Goal: Obtain resource: Obtain resource

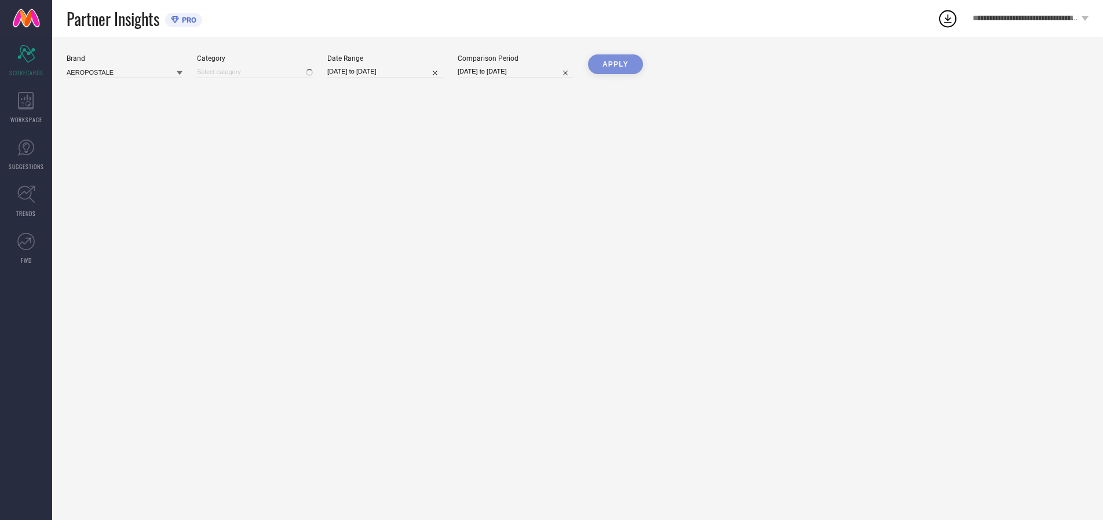
type input "All"
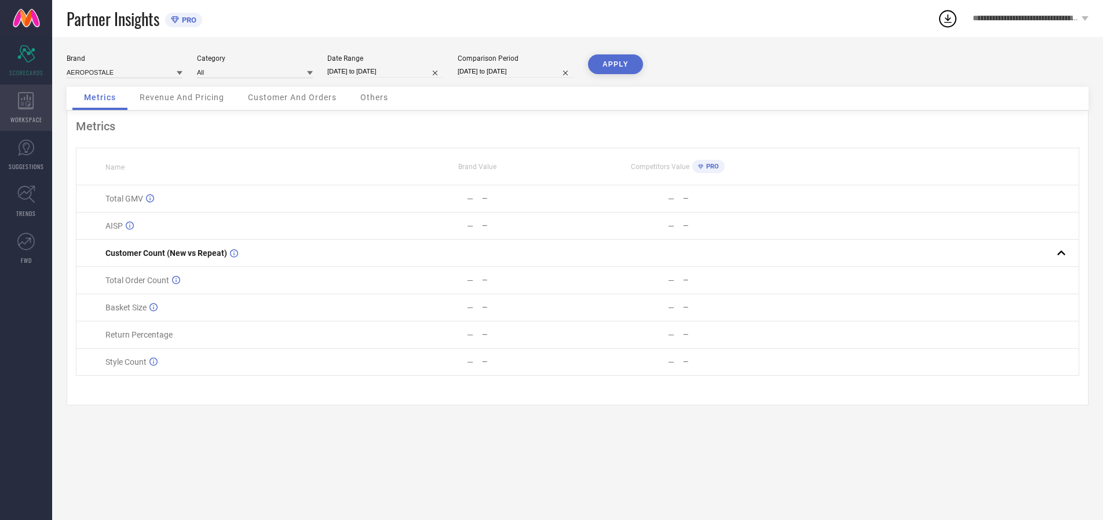
click at [26, 108] on icon at bounding box center [26, 100] width 16 height 17
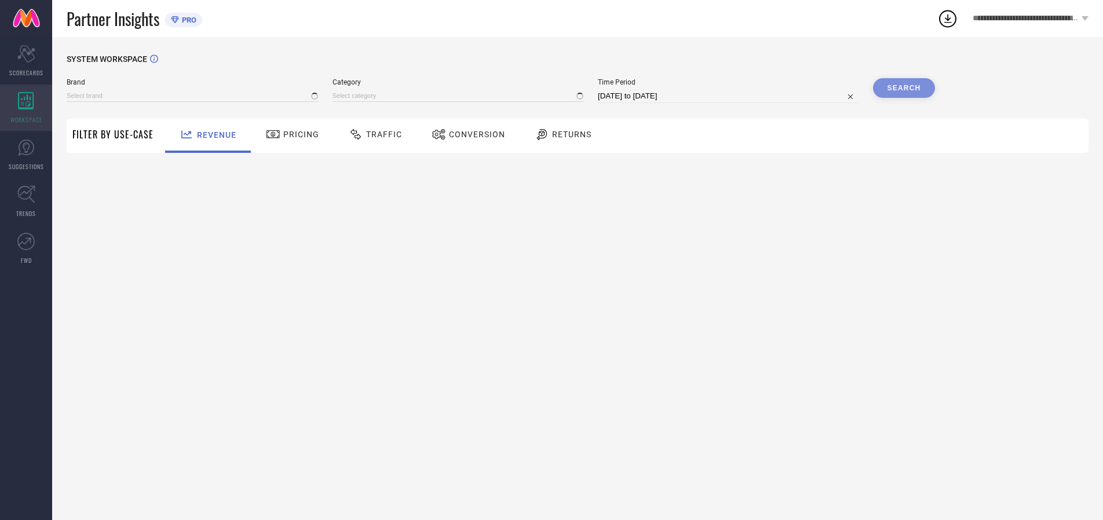
type input "AEROPOSTALE"
type input "All"
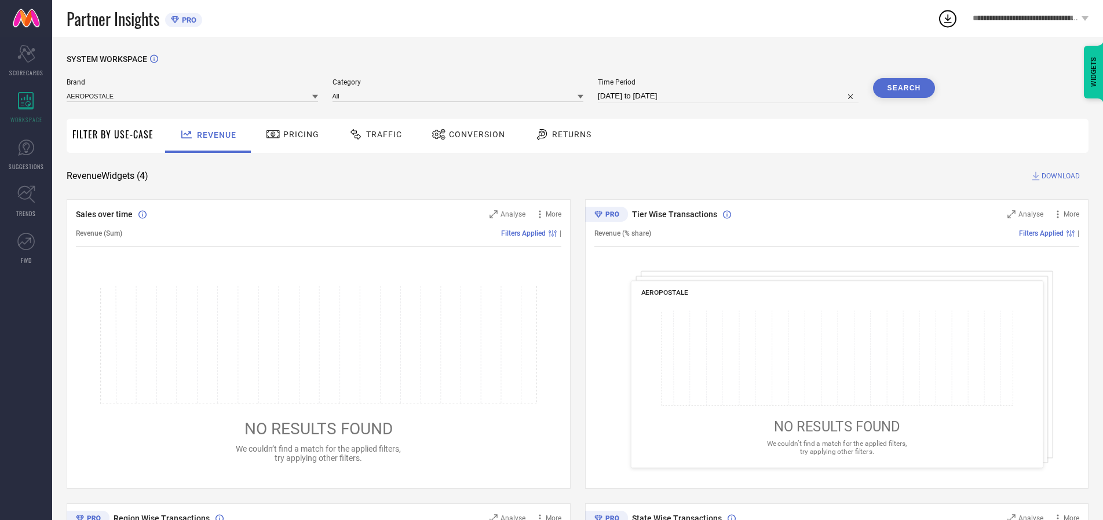
click at [473, 134] on span "Conversion" at bounding box center [477, 134] width 56 height 9
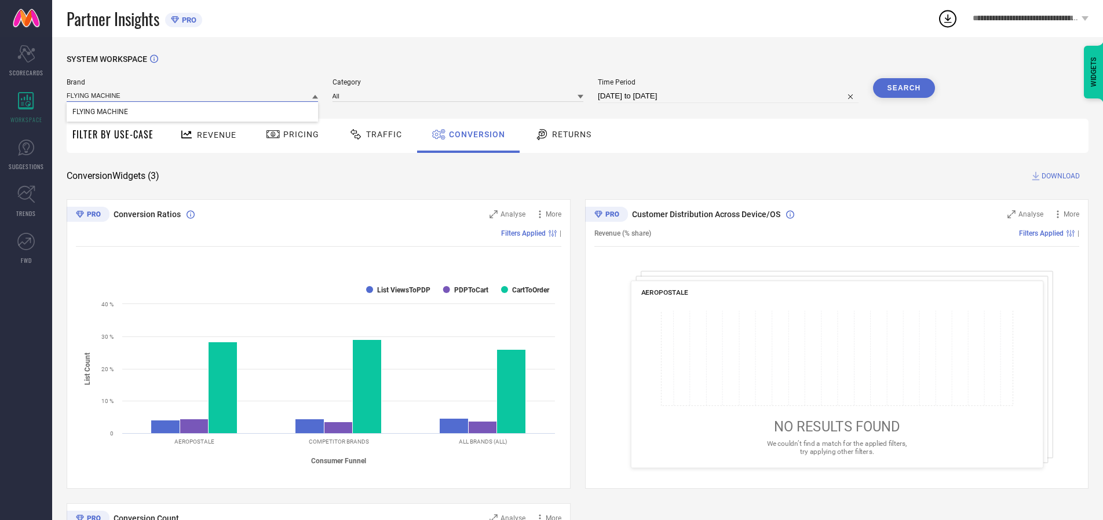
type input "FLYING MACHINE"
click at [100, 112] on span "FLYING MACHINE" at bounding box center [100, 112] width 56 height 8
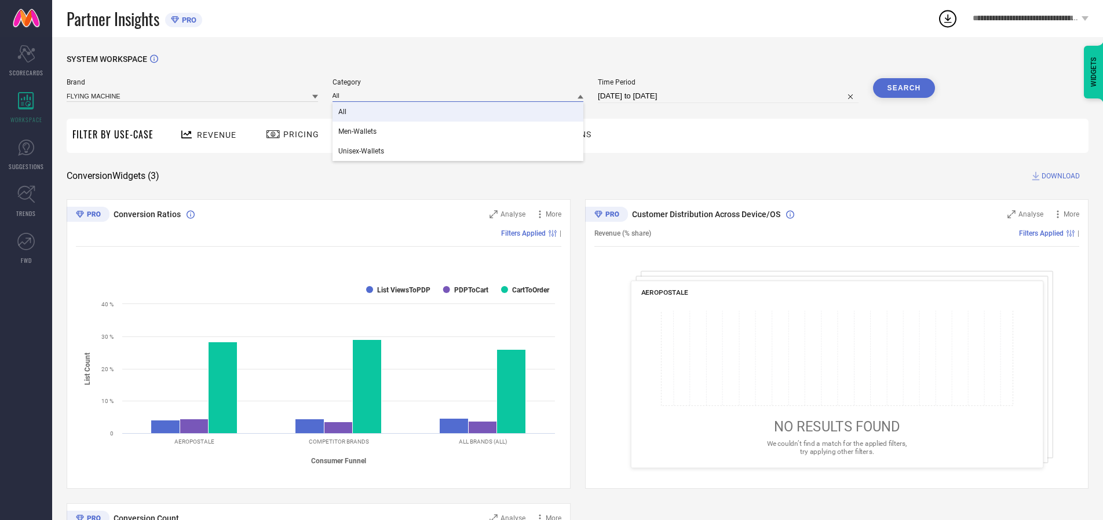
type input "All"
click at [343, 112] on span "All" at bounding box center [342, 112] width 8 height 8
click at [728, 96] on input "[DATE] to [DATE]" at bounding box center [728, 96] width 261 height 14
select select "6"
select select "2025"
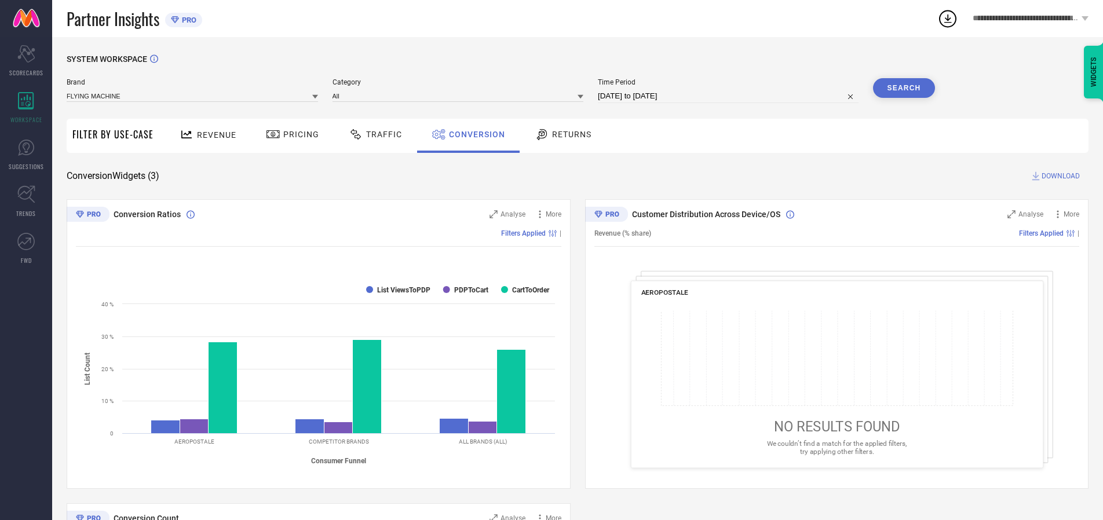
select select "7"
select select "2025"
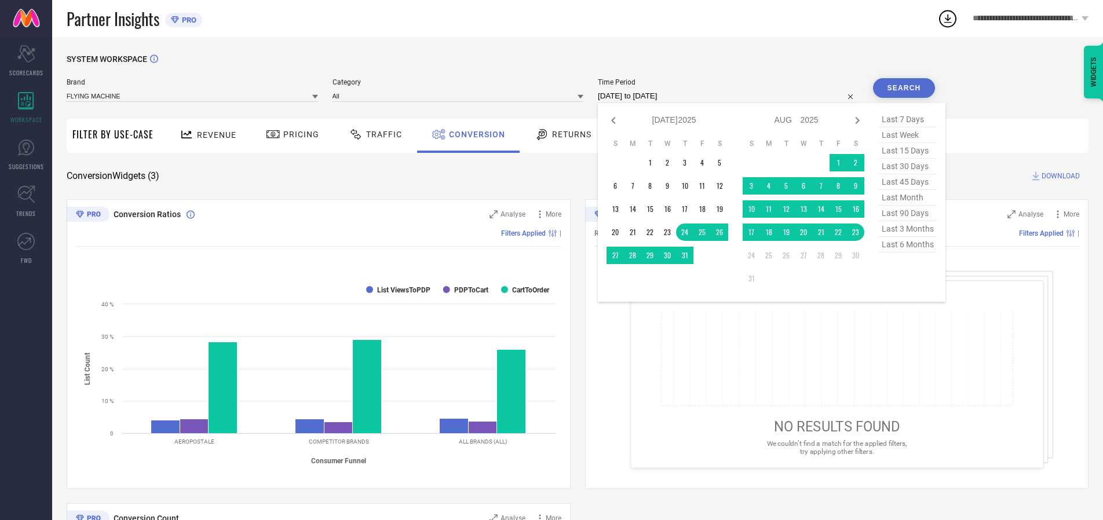
click at [840, 233] on td "22" at bounding box center [837, 232] width 17 height 17
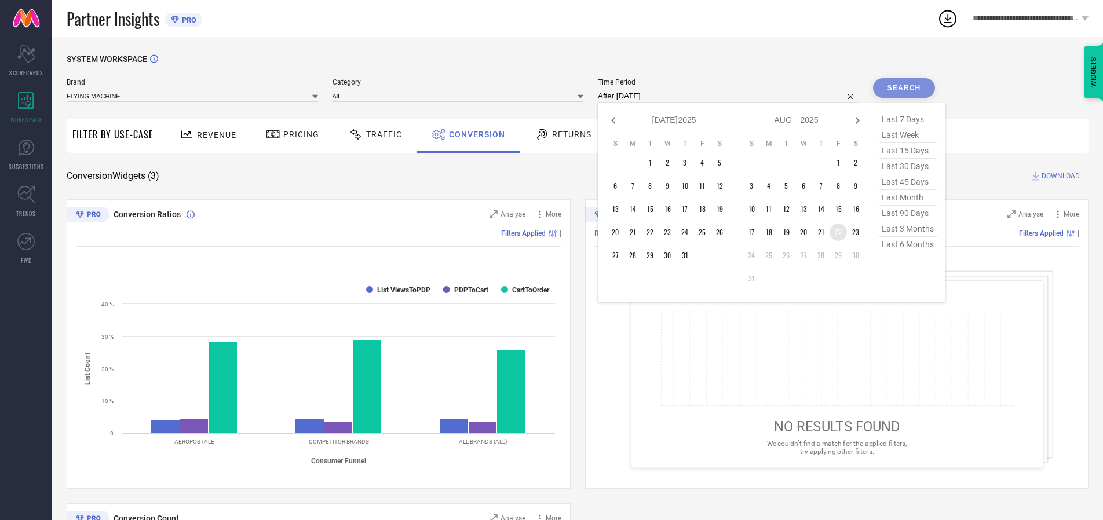
type input "22-08-2025 to 22-08-2025"
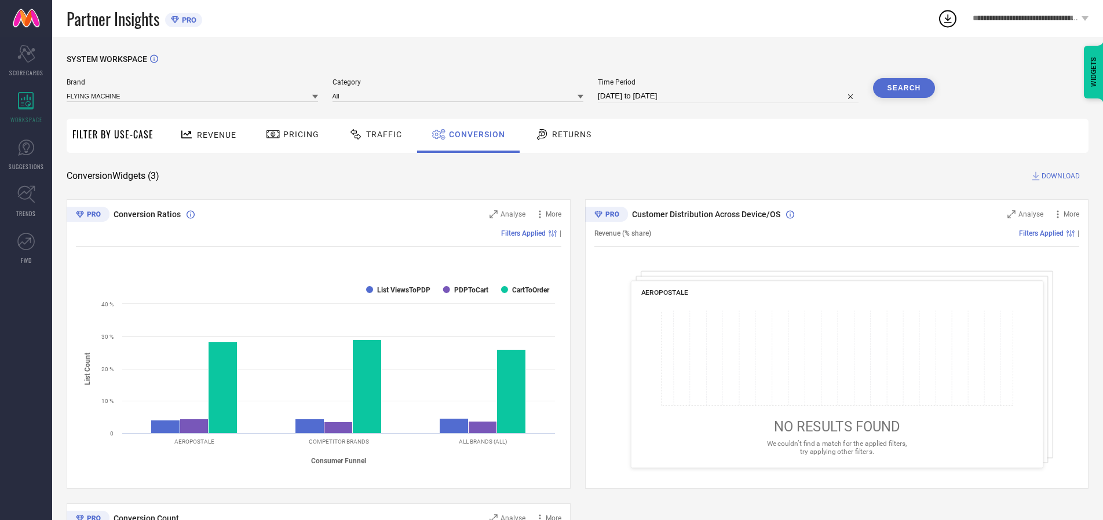
click at [903, 88] on button "Search" at bounding box center [904, 88] width 63 height 20
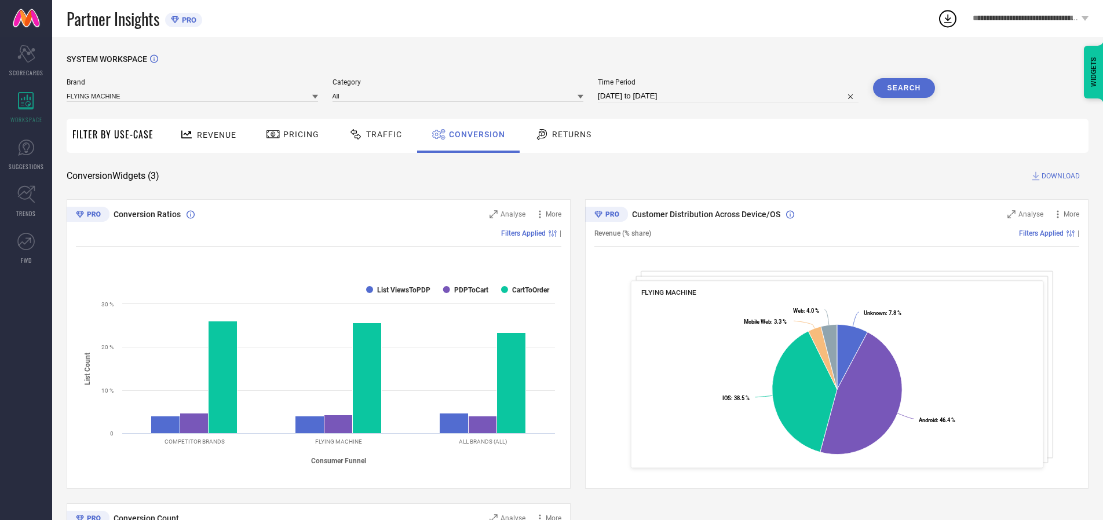
click at [1060, 176] on span "DOWNLOAD" at bounding box center [1060, 176] width 38 height 12
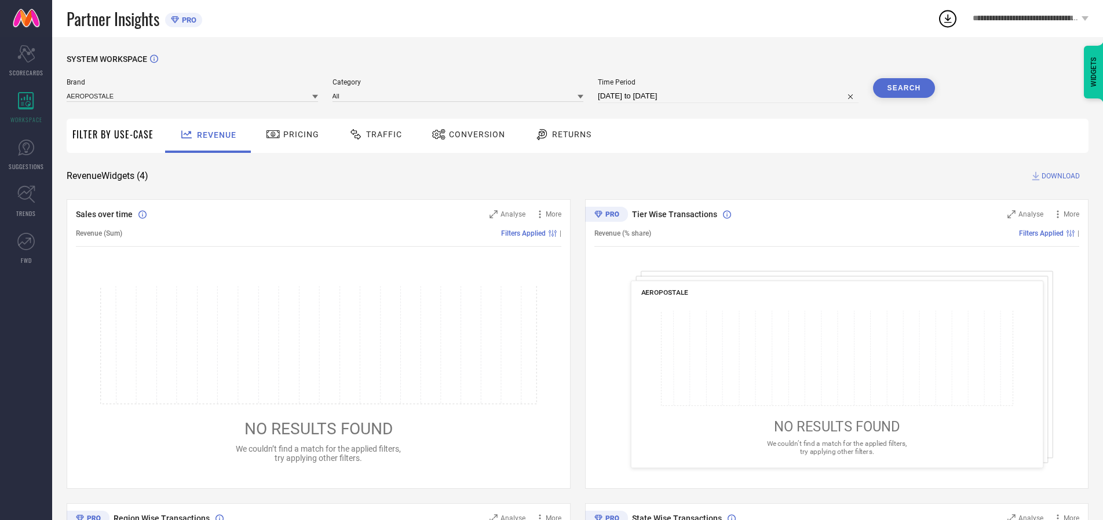
click at [473, 134] on span "Conversion" at bounding box center [477, 134] width 56 height 9
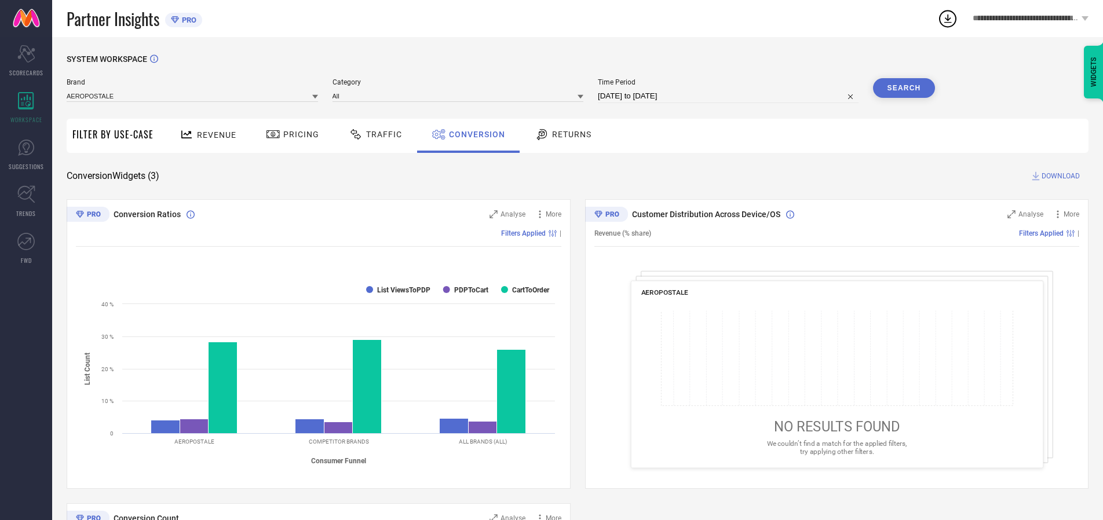
click at [942, 17] on icon at bounding box center [947, 18] width 21 height 21
click at [854, 35] on div "Partner Insights PRO" at bounding box center [502, 18] width 870 height 37
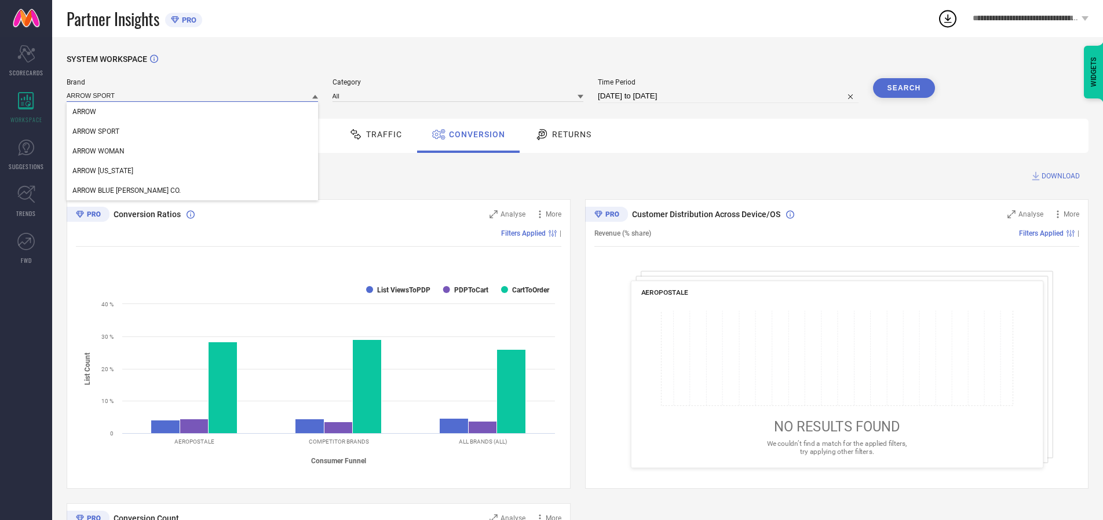
type input "ARROW SPORT"
click at [96, 132] on span "ARROW SPORT" at bounding box center [95, 131] width 47 height 8
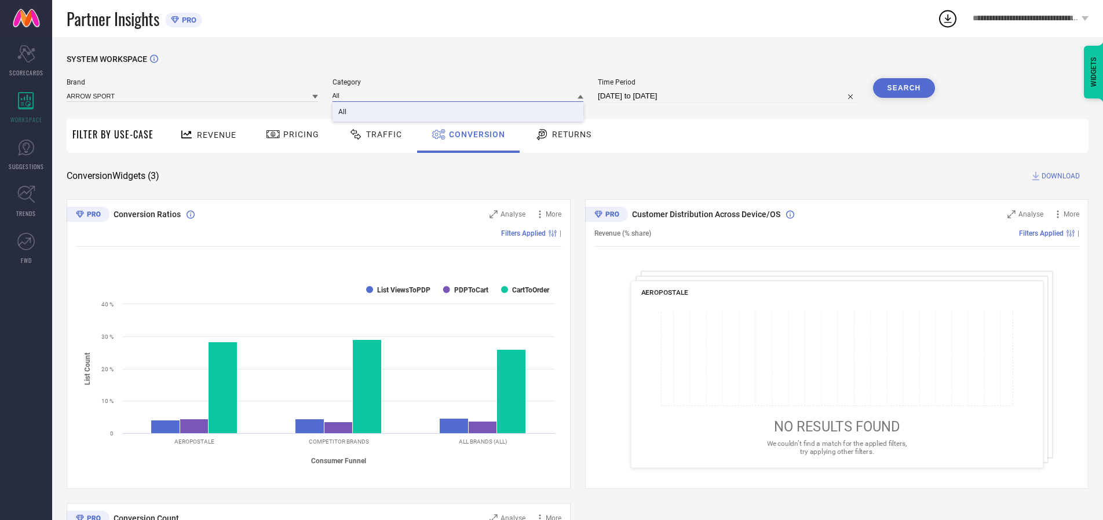
type input "All"
click at [343, 112] on span "All" at bounding box center [342, 112] width 8 height 8
click at [903, 88] on button "Search" at bounding box center [904, 88] width 63 height 20
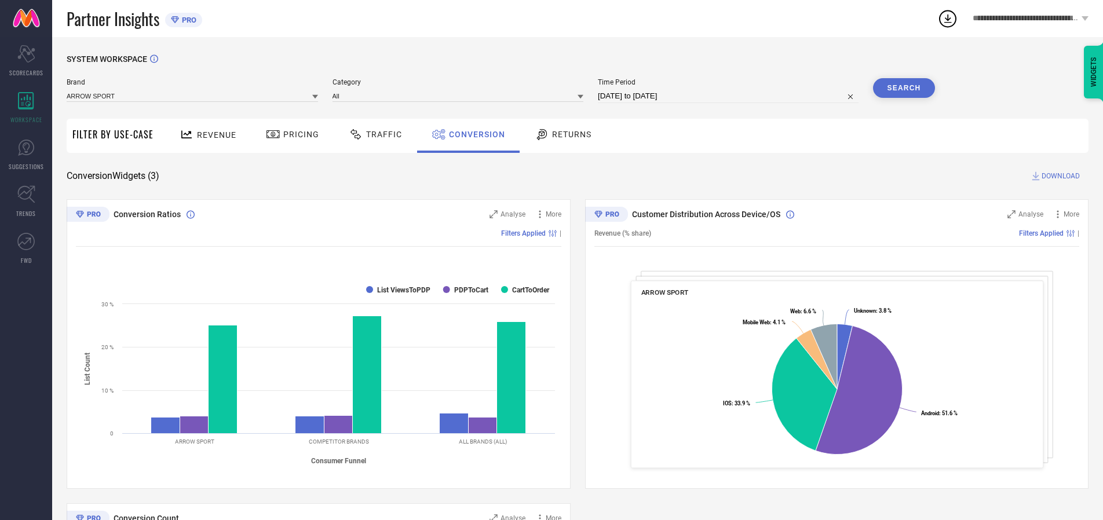
click at [1060, 176] on span "DOWNLOAD" at bounding box center [1060, 176] width 38 height 12
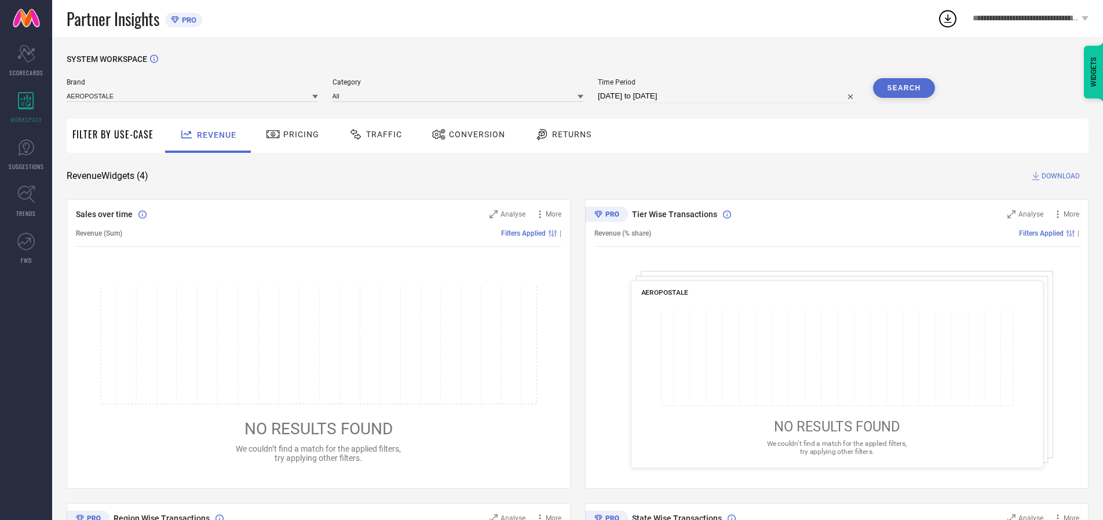
click at [473, 134] on span "Conversion" at bounding box center [477, 134] width 56 height 9
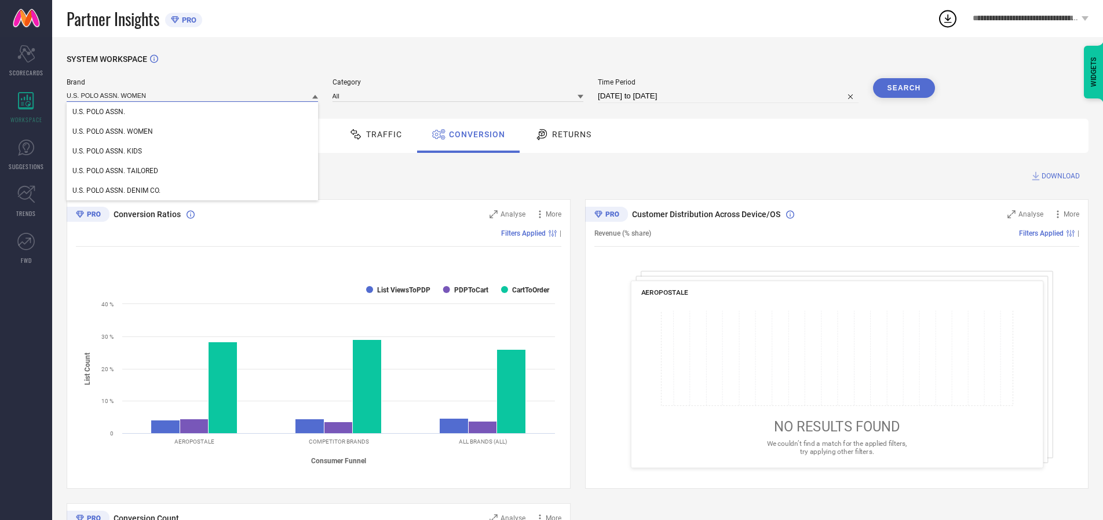
type input "U.S. POLO ASSN. WOMEN"
click at [112, 132] on span "U.S. POLO ASSN. WOMEN" at bounding box center [112, 131] width 80 height 8
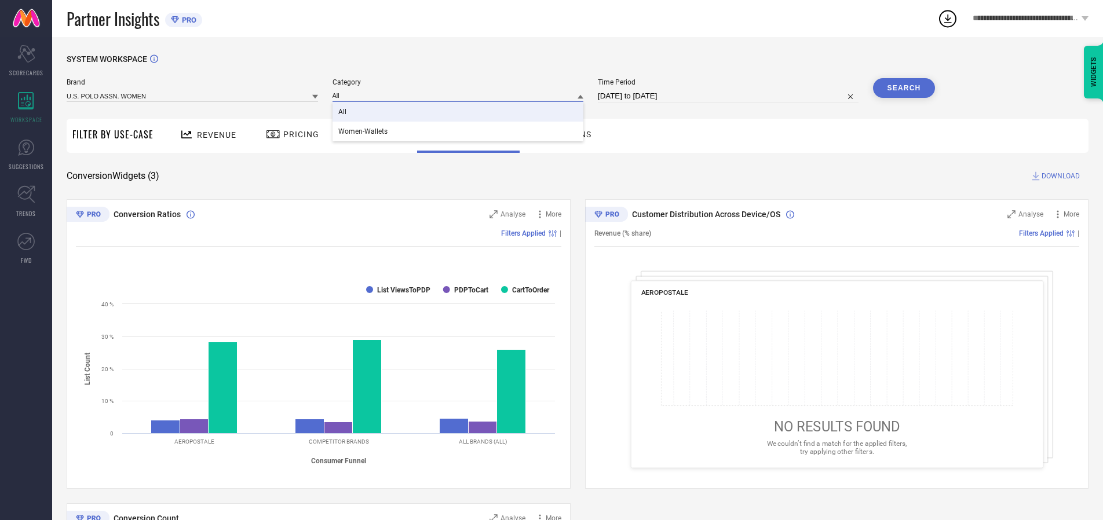
type input "All"
click at [343, 112] on span "All" at bounding box center [342, 112] width 8 height 8
click at [903, 88] on button "Search" at bounding box center [904, 88] width 63 height 20
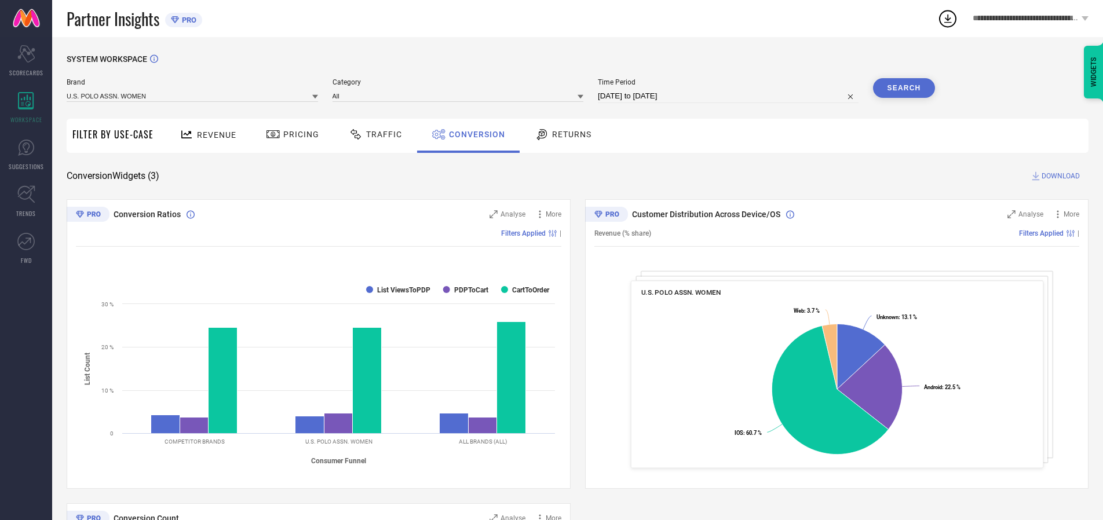
click at [1060, 176] on span "DOWNLOAD" at bounding box center [1060, 176] width 38 height 12
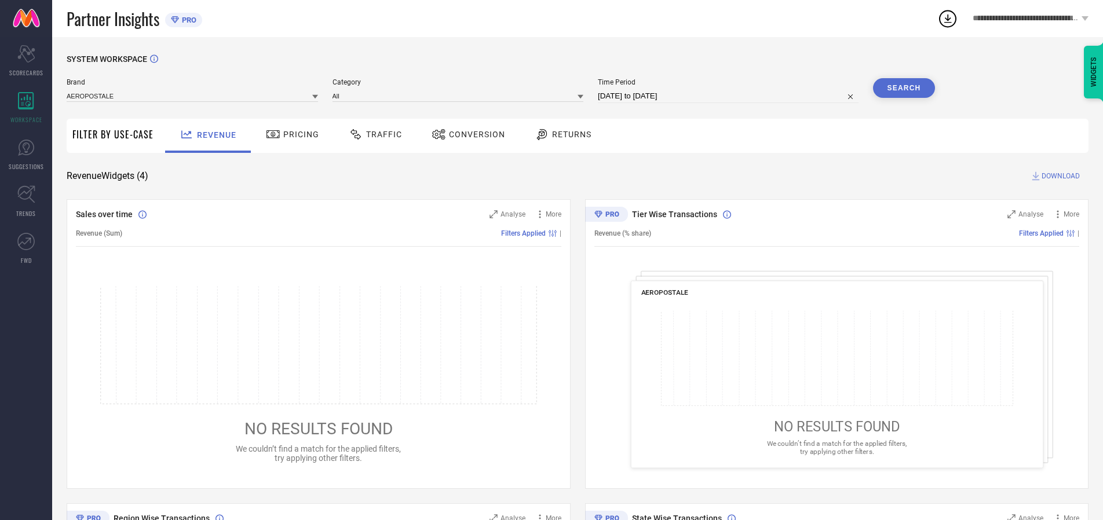
click at [473, 134] on span "Conversion" at bounding box center [477, 134] width 56 height 9
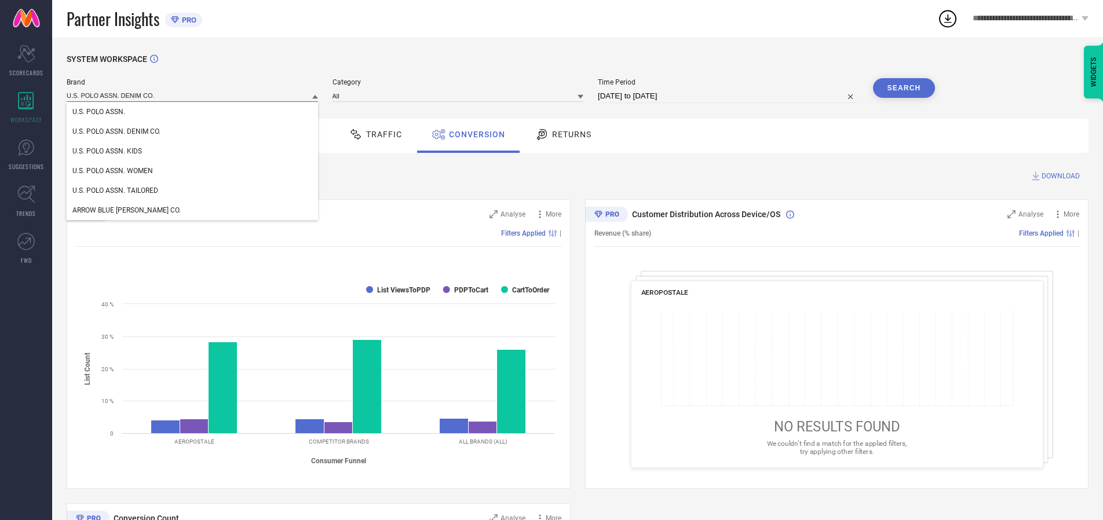
type input "U.S. POLO ASSN. DENIM CO."
click at [116, 132] on span "U.S. POLO ASSN. DENIM CO." at bounding box center [116, 131] width 88 height 8
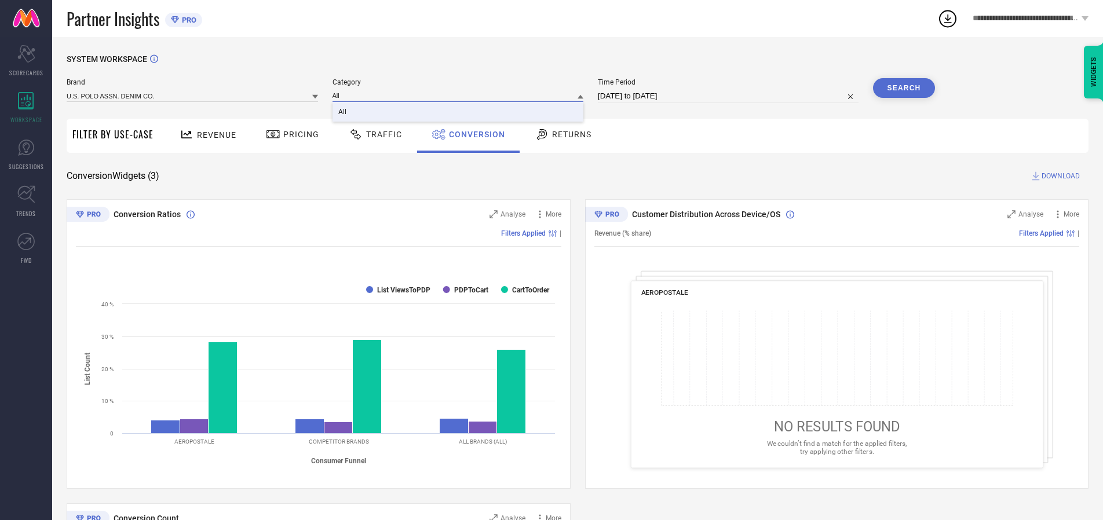
type input "All"
click at [343, 112] on span "All" at bounding box center [342, 112] width 8 height 8
click at [903, 88] on button "Search" at bounding box center [904, 88] width 63 height 20
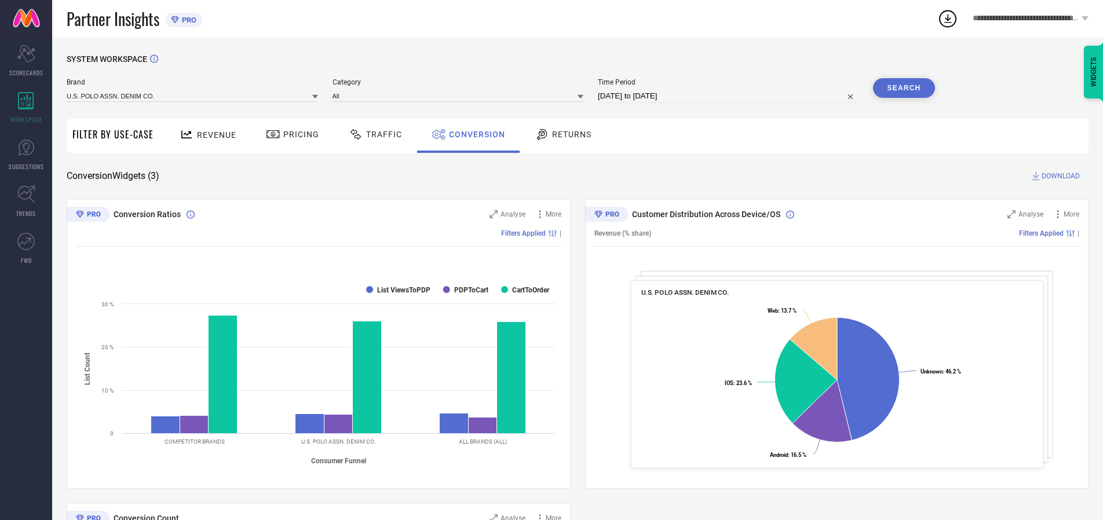
click at [1060, 176] on span "DOWNLOAD" at bounding box center [1060, 176] width 38 height 12
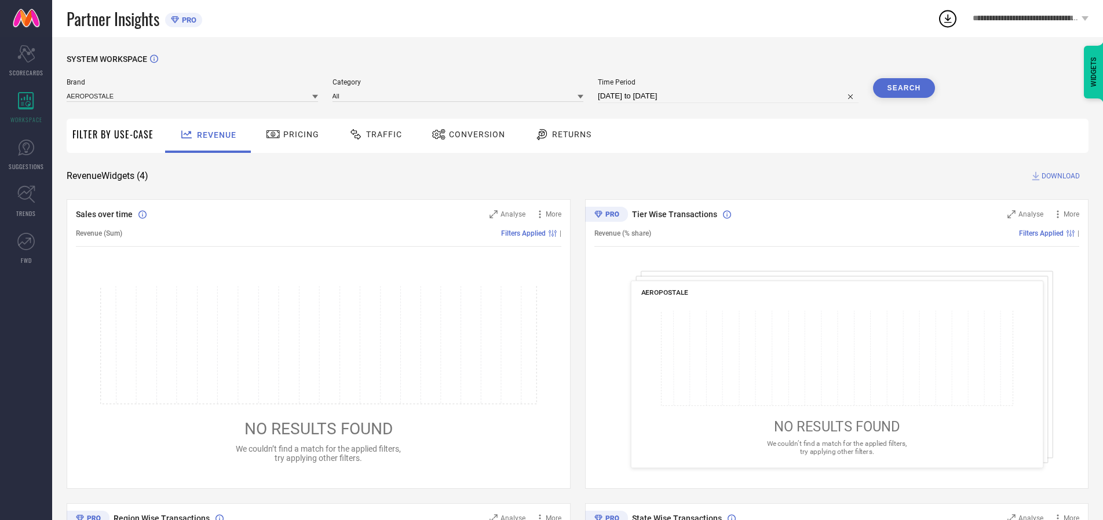
click at [473, 134] on span "Conversion" at bounding box center [477, 134] width 56 height 9
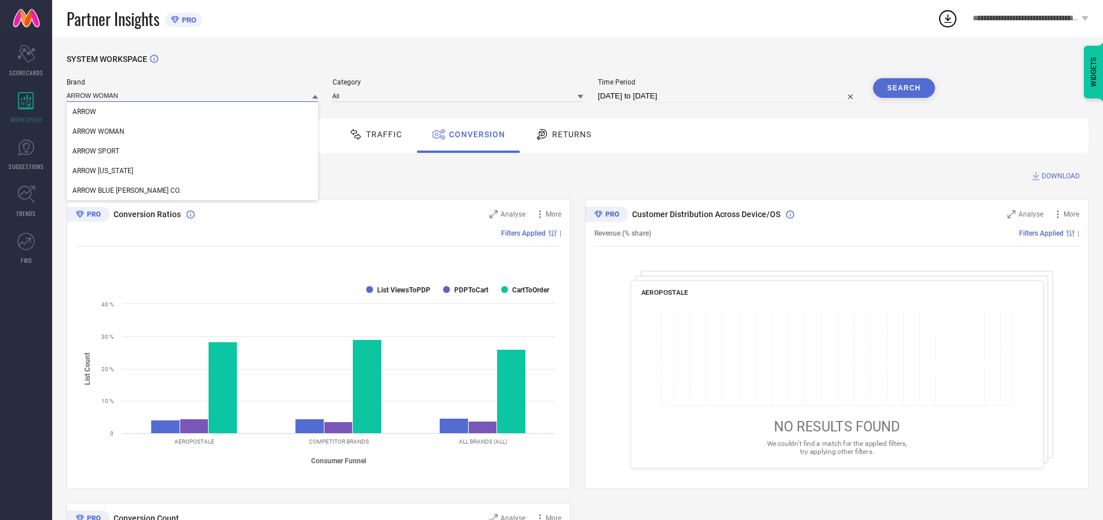
type input "ARROW WOMAN"
click at [98, 132] on span "ARROW WOMAN" at bounding box center [98, 131] width 52 height 8
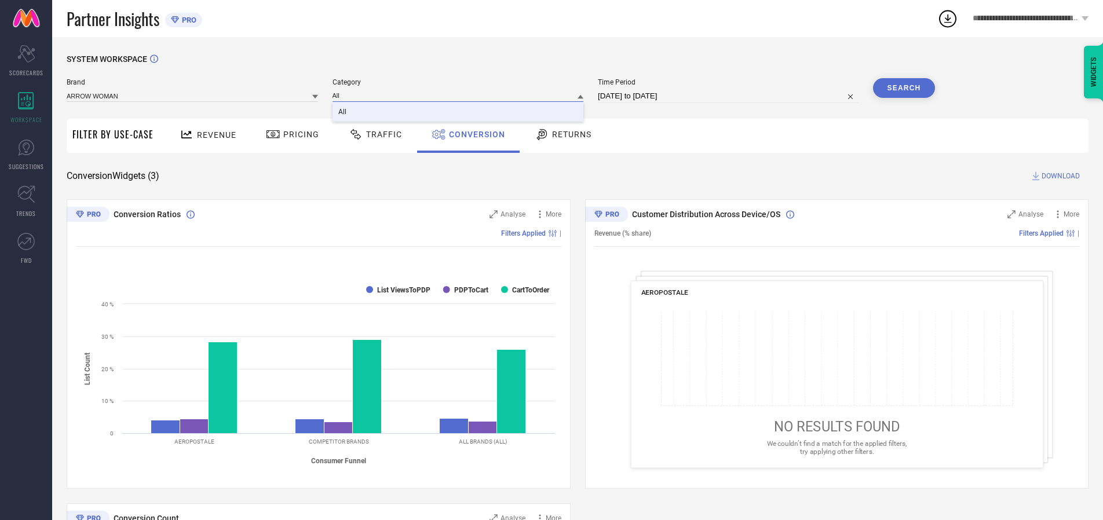
type input "All"
click at [343, 112] on span "All" at bounding box center [342, 112] width 8 height 8
click at [903, 88] on button "Search" at bounding box center [904, 88] width 63 height 20
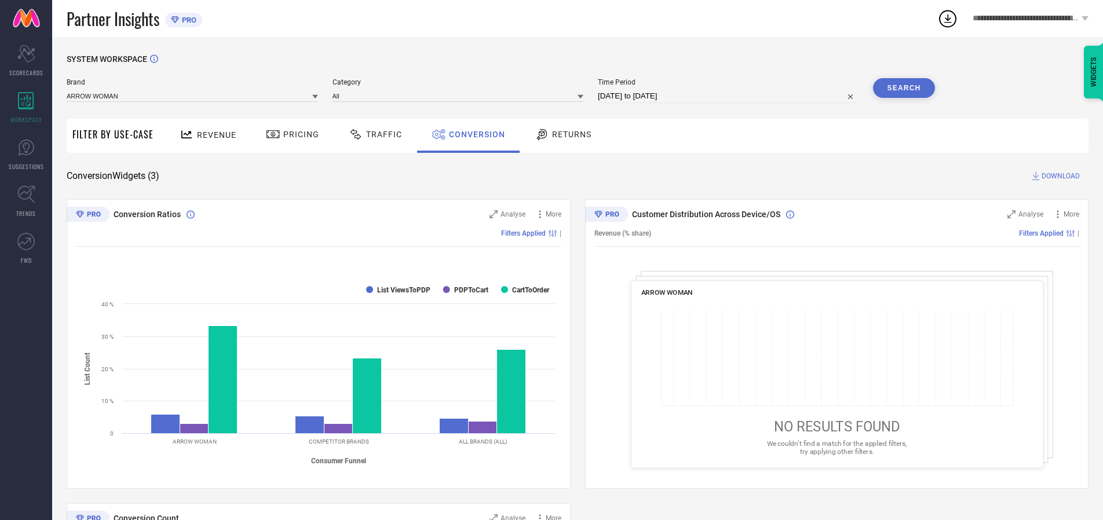
click at [1060, 176] on span "DOWNLOAD" at bounding box center [1060, 176] width 38 height 12
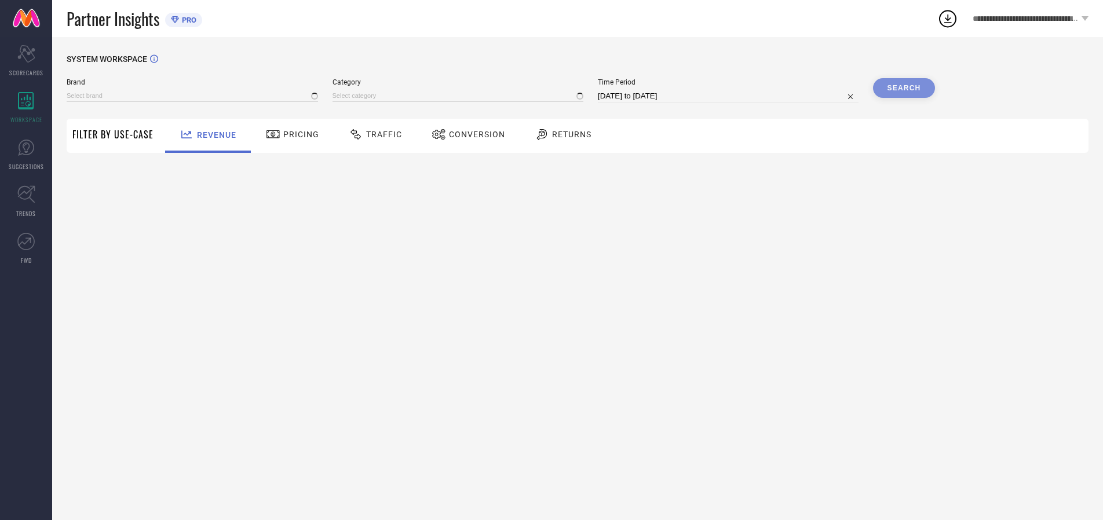
type input "AEROPOSTALE"
type input "All"
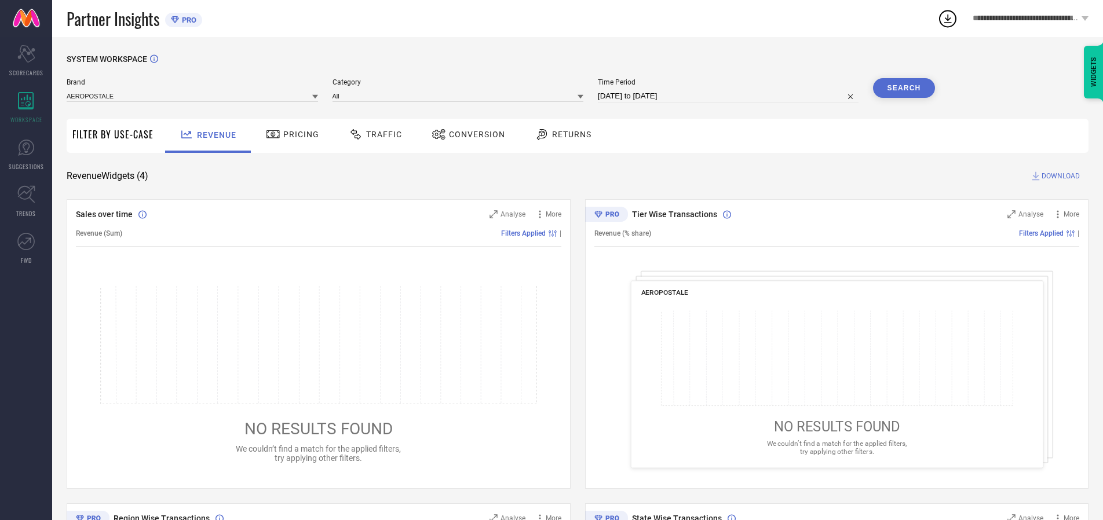
click at [473, 134] on span "Conversion" at bounding box center [477, 134] width 56 height 9
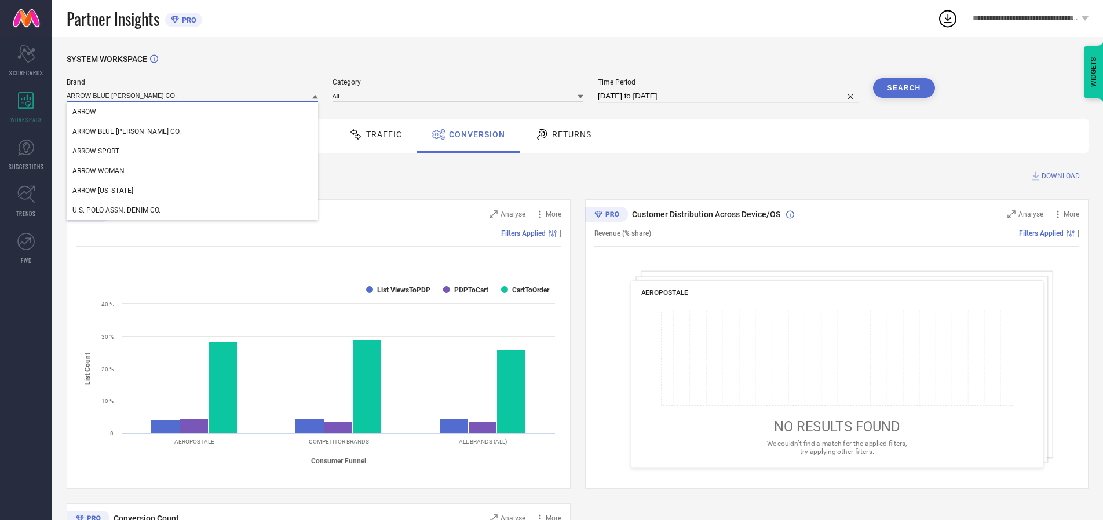
type input "ARROW BLUE JEAN CO."
click at [109, 132] on span "ARROW BLUE JEAN CO." at bounding box center [126, 131] width 108 height 8
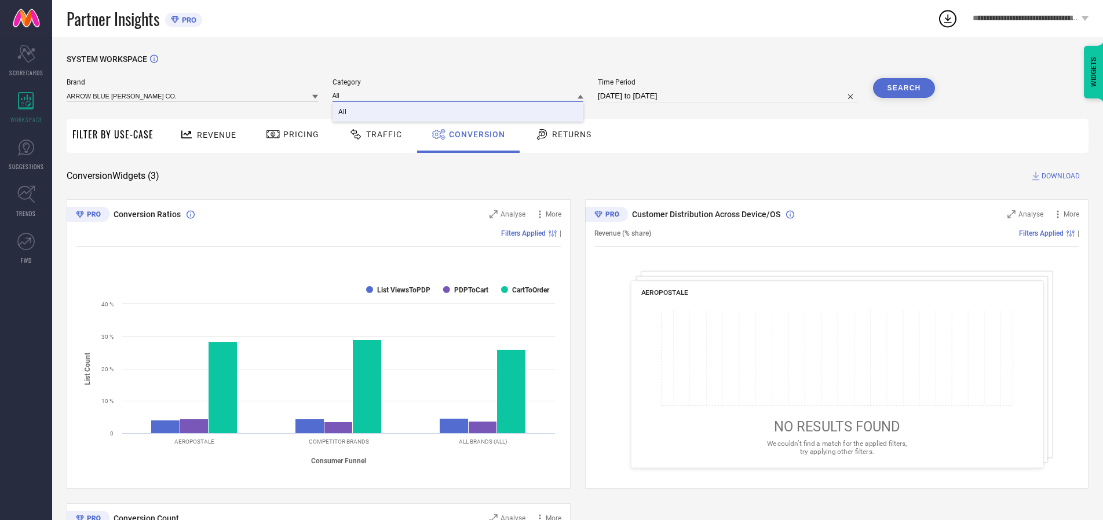
type input "All"
click at [343, 112] on span "All" at bounding box center [342, 112] width 8 height 8
click at [903, 88] on button "Search" at bounding box center [904, 88] width 63 height 20
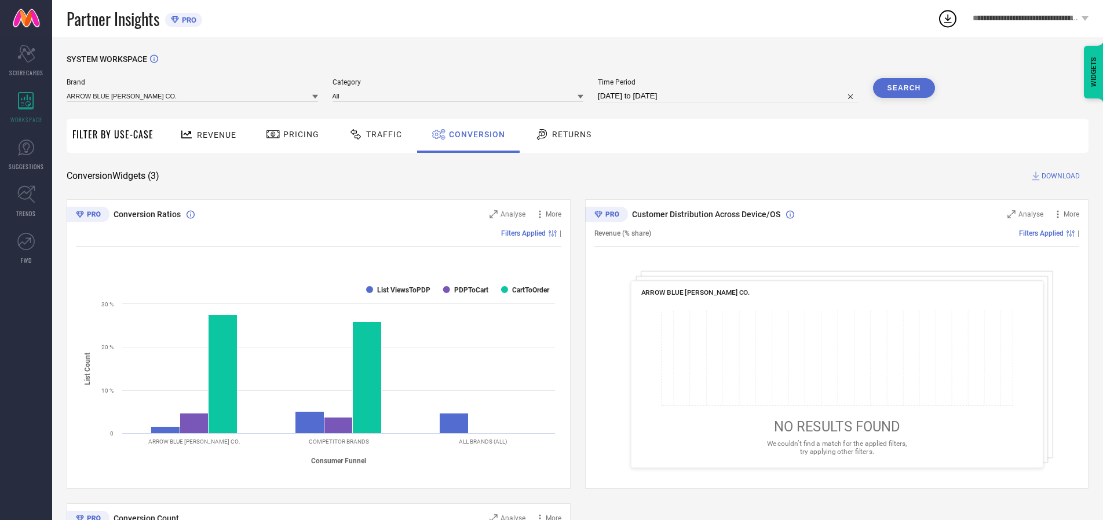
click at [1060, 176] on span "DOWNLOAD" at bounding box center [1060, 176] width 38 height 12
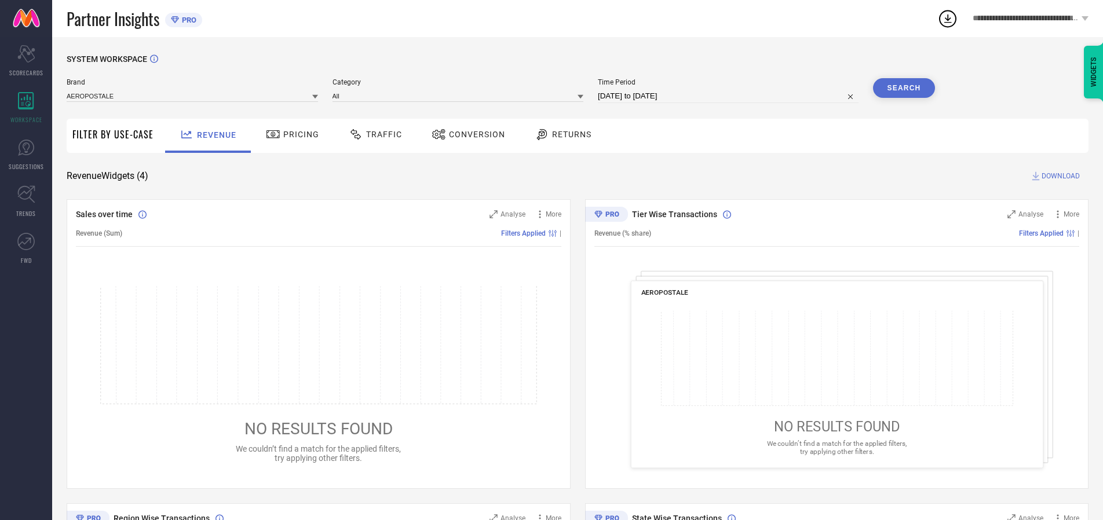
click at [473, 134] on span "Conversion" at bounding box center [477, 134] width 56 height 9
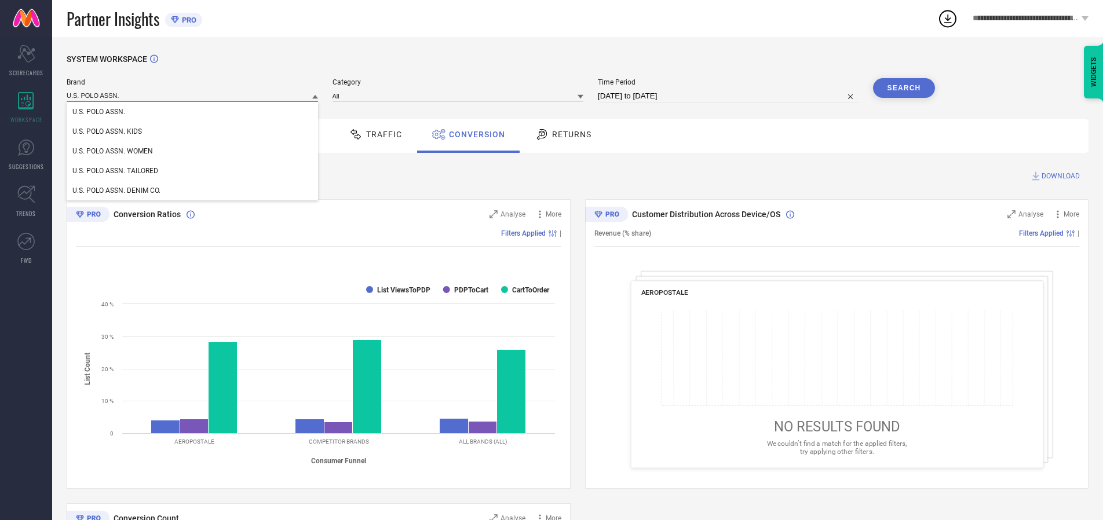
type input "U.S. POLO ASSN."
click at [98, 112] on span "U.S. POLO ASSN." at bounding box center [98, 112] width 53 height 8
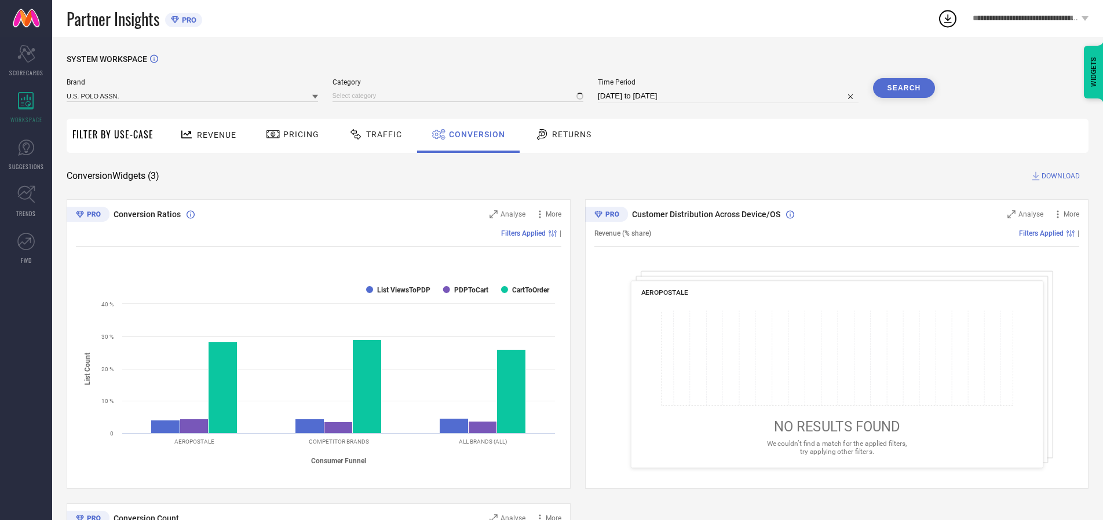
click at [939, 12] on icon at bounding box center [947, 18] width 21 height 21
click at [944, 14] on icon at bounding box center [947, 18] width 21 height 21
click at [858, 28] on div "Partner Insights PRO" at bounding box center [502, 18] width 870 height 37
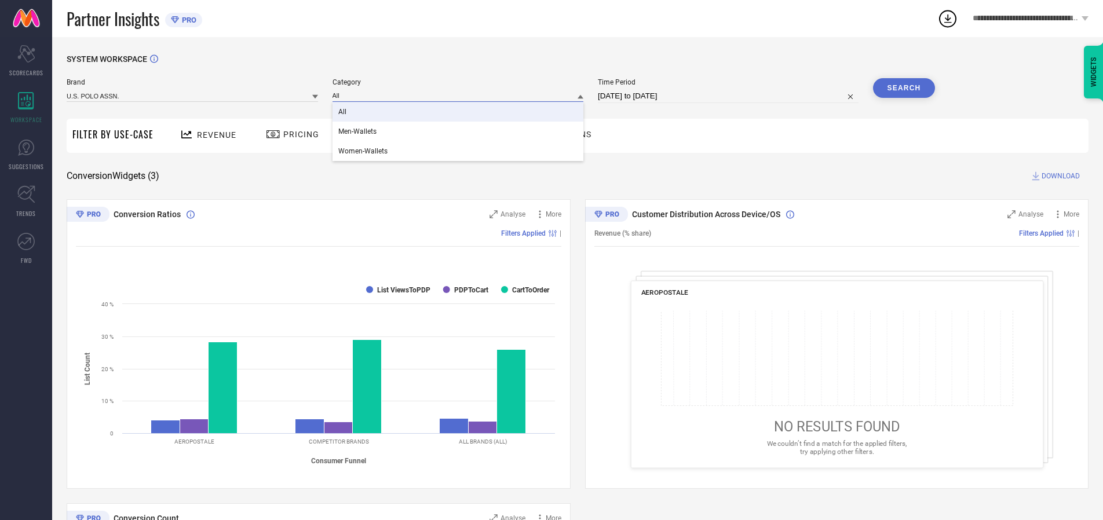
type input "All"
click at [343, 112] on span "All" at bounding box center [342, 112] width 8 height 8
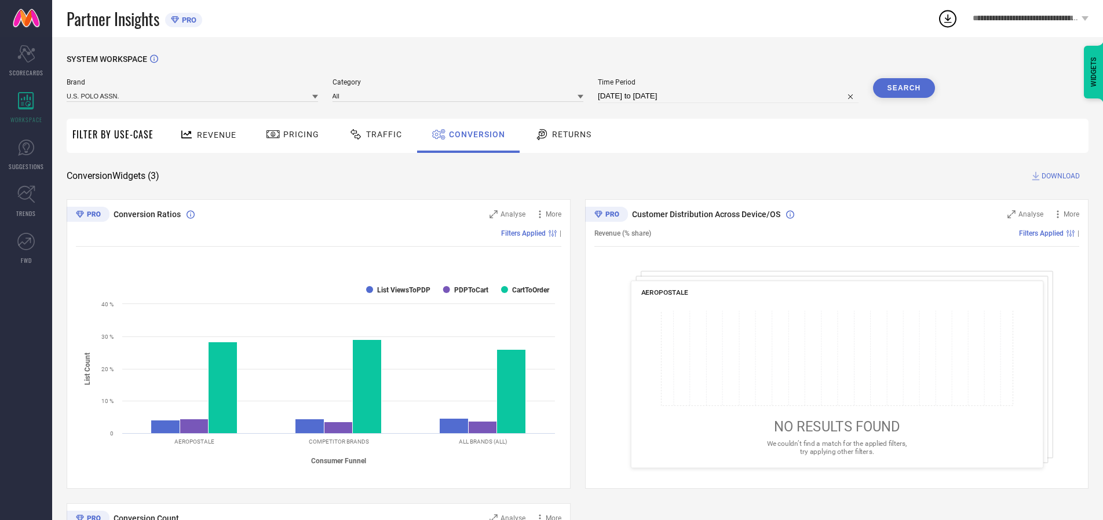
click at [903, 88] on button "Search" at bounding box center [904, 88] width 63 height 20
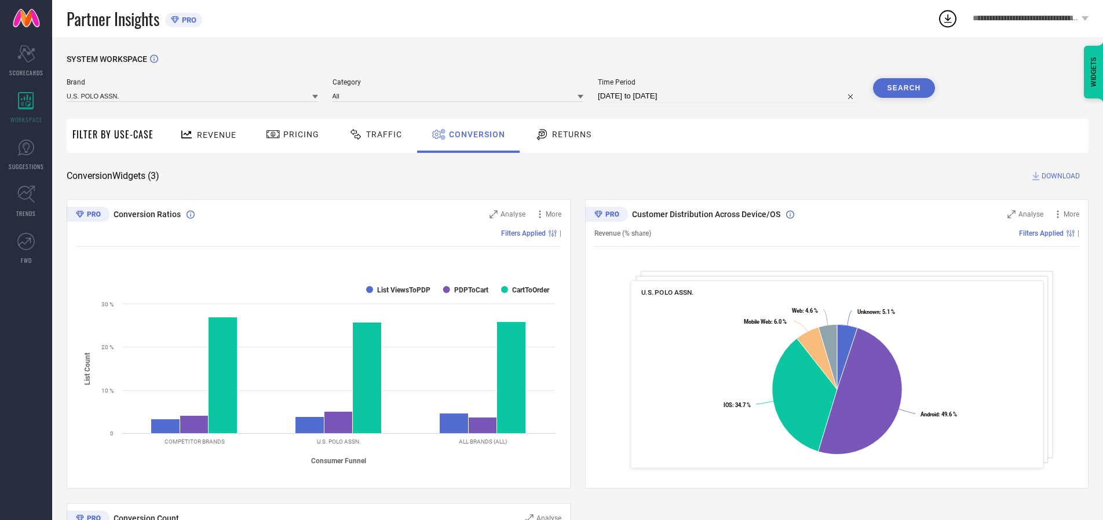
click at [1060, 176] on span "DOWNLOAD" at bounding box center [1060, 176] width 38 height 12
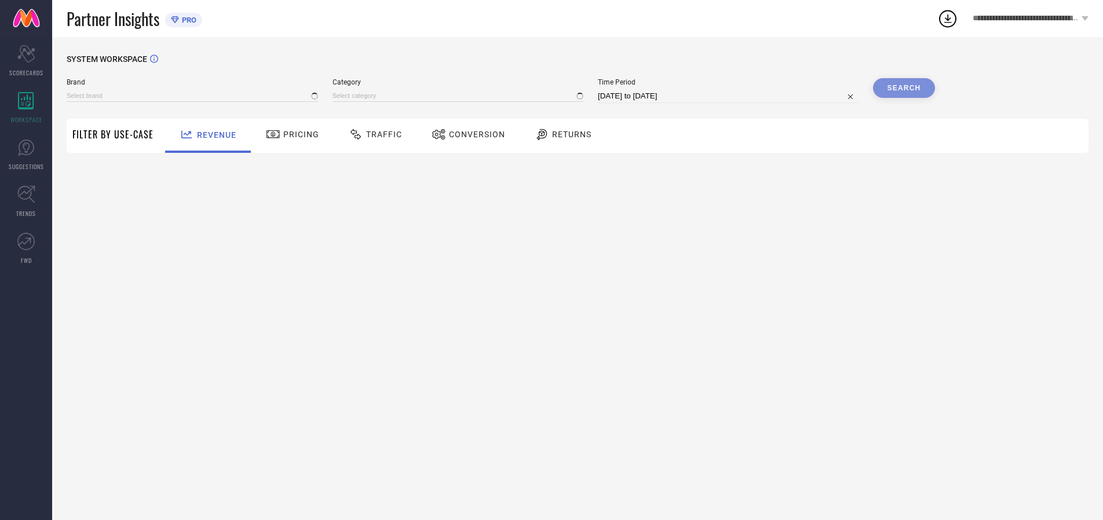
type input "AEROPOSTALE"
type input "All"
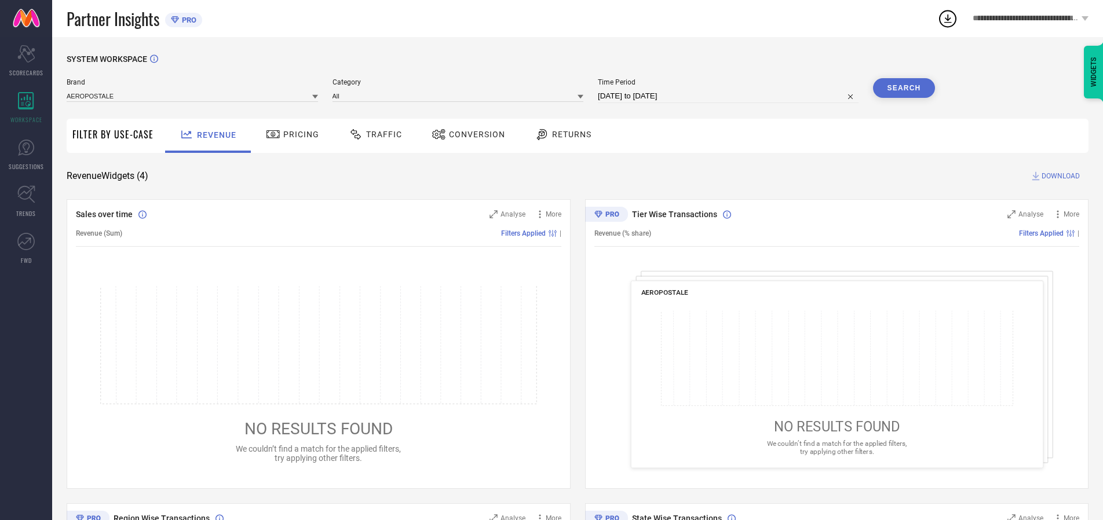
click at [473, 134] on span "Conversion" at bounding box center [477, 134] width 56 height 9
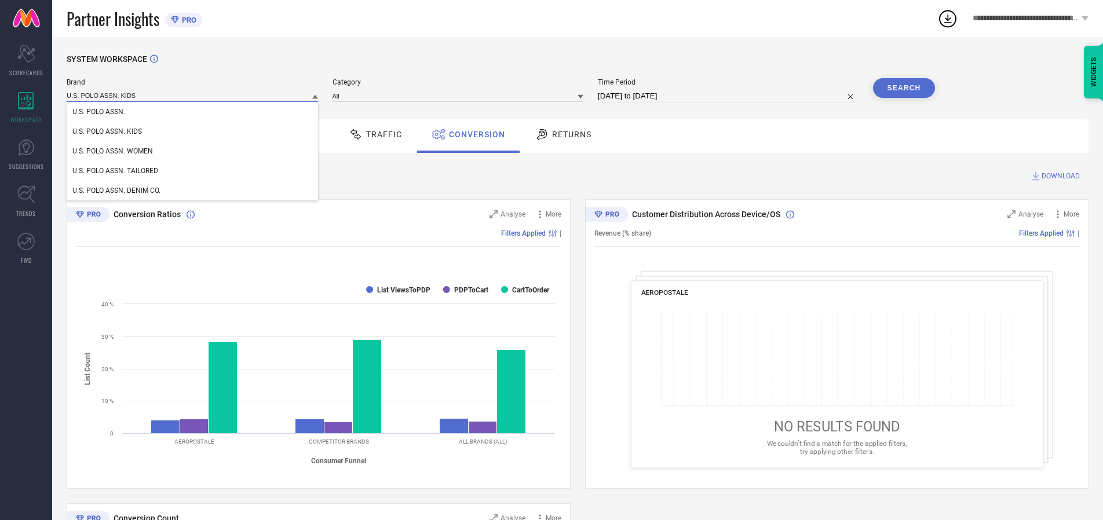
type input "U.S. POLO ASSN. KIDS"
click at [107, 132] on span "U.S. POLO ASSN. KIDS" at bounding box center [106, 131] width 69 height 8
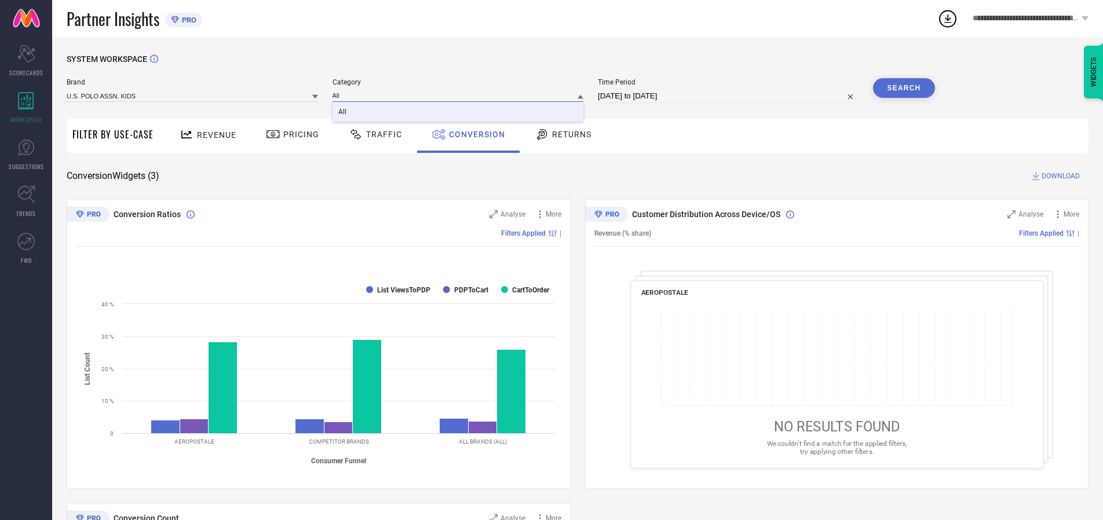
type input "All"
click at [343, 112] on span "All" at bounding box center [342, 112] width 8 height 8
click at [903, 88] on button "Search" at bounding box center [904, 88] width 63 height 20
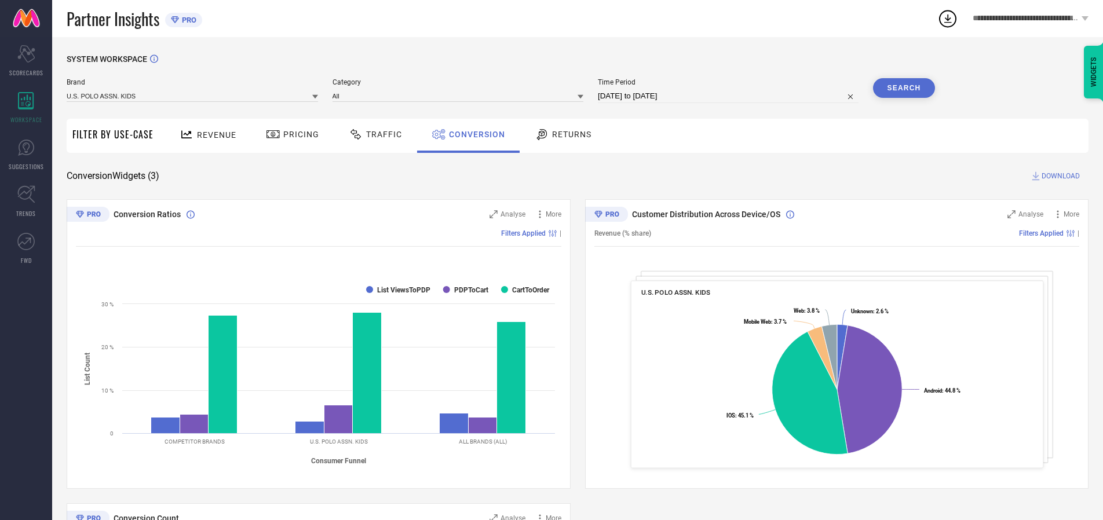
click at [1060, 176] on span "DOWNLOAD" at bounding box center [1060, 176] width 38 height 12
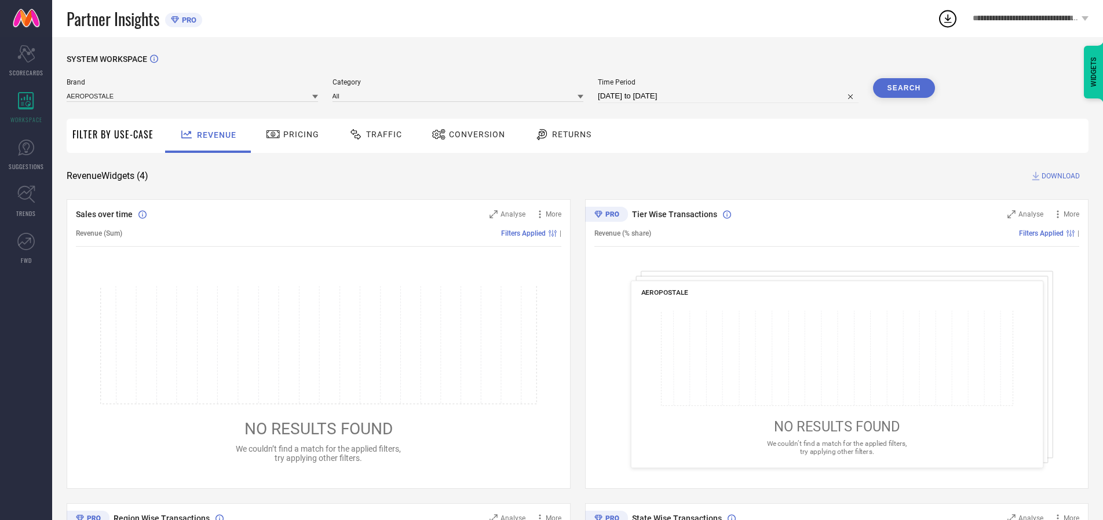
click at [473, 134] on span "Conversion" at bounding box center [477, 134] width 56 height 9
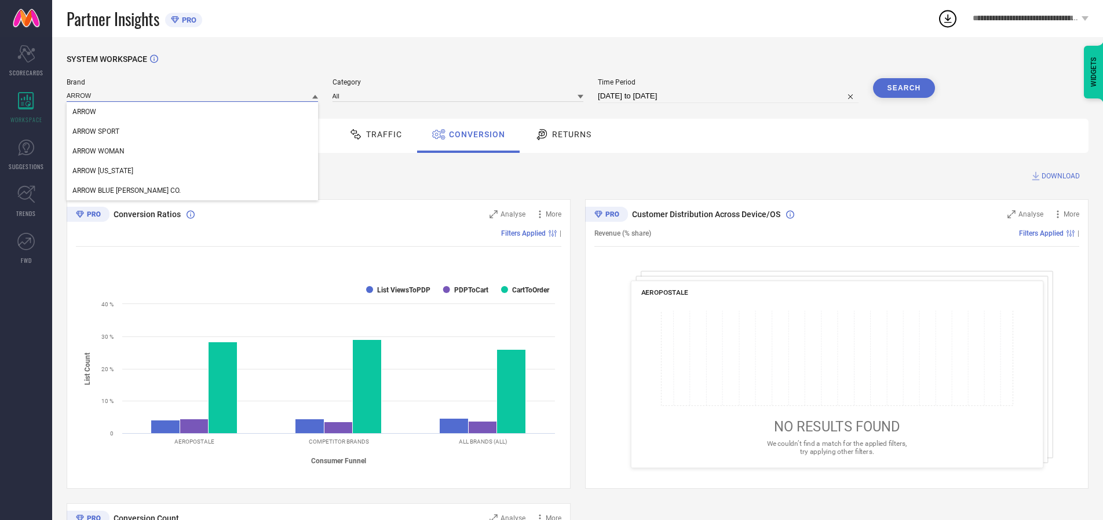
type input "ARROW"
click at [84, 112] on span "ARROW" at bounding box center [84, 112] width 24 height 8
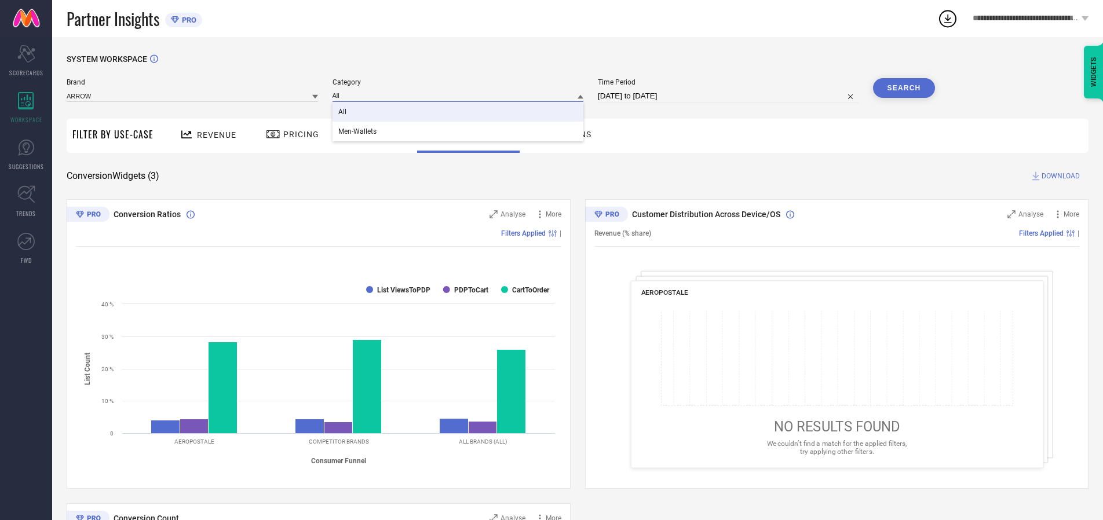
type input "All"
click at [343, 112] on span "All" at bounding box center [342, 112] width 8 height 8
click at [903, 88] on button "Search" at bounding box center [904, 88] width 63 height 20
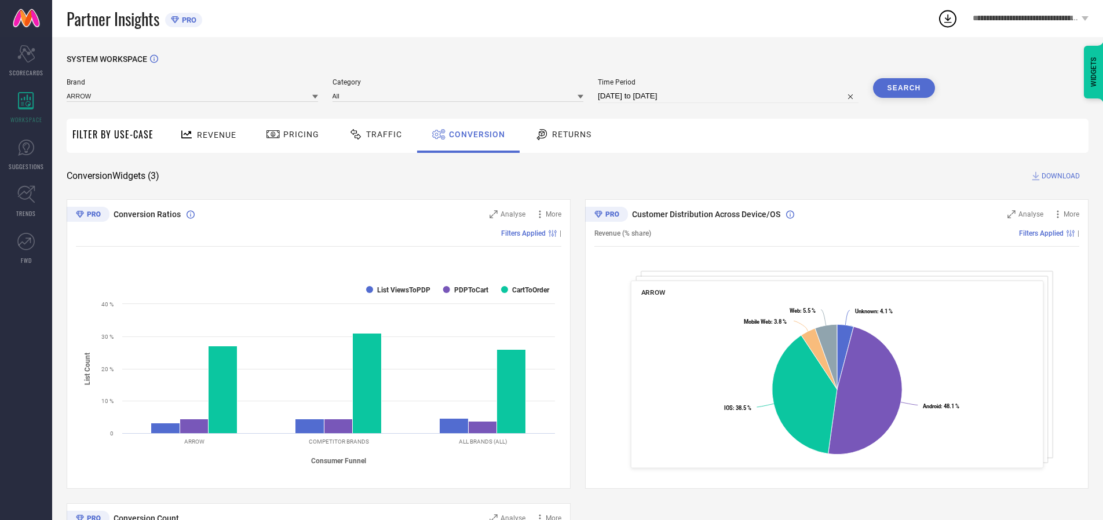
click at [1060, 176] on span "DOWNLOAD" at bounding box center [1060, 176] width 38 height 12
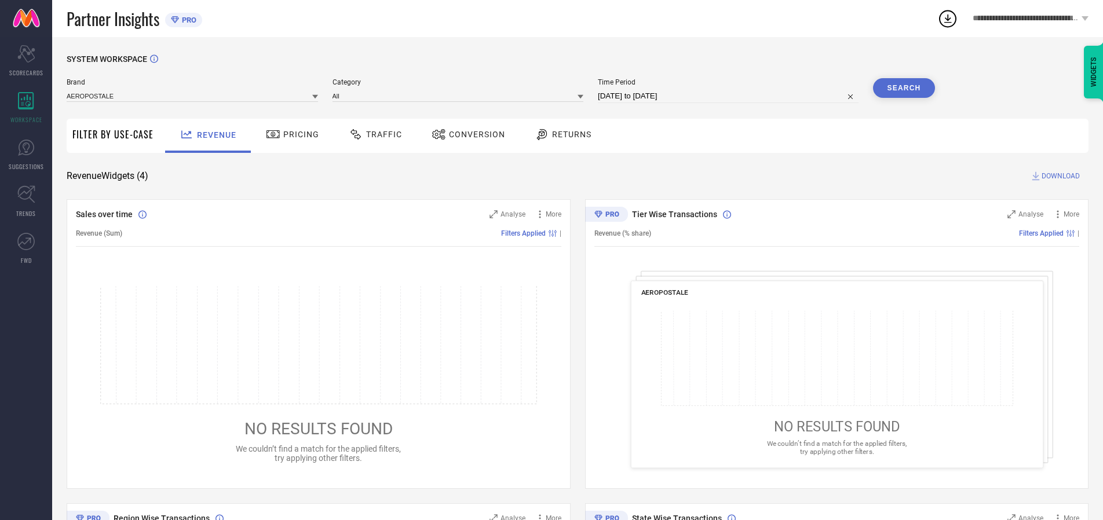
click at [473, 134] on span "Conversion" at bounding box center [477, 134] width 56 height 9
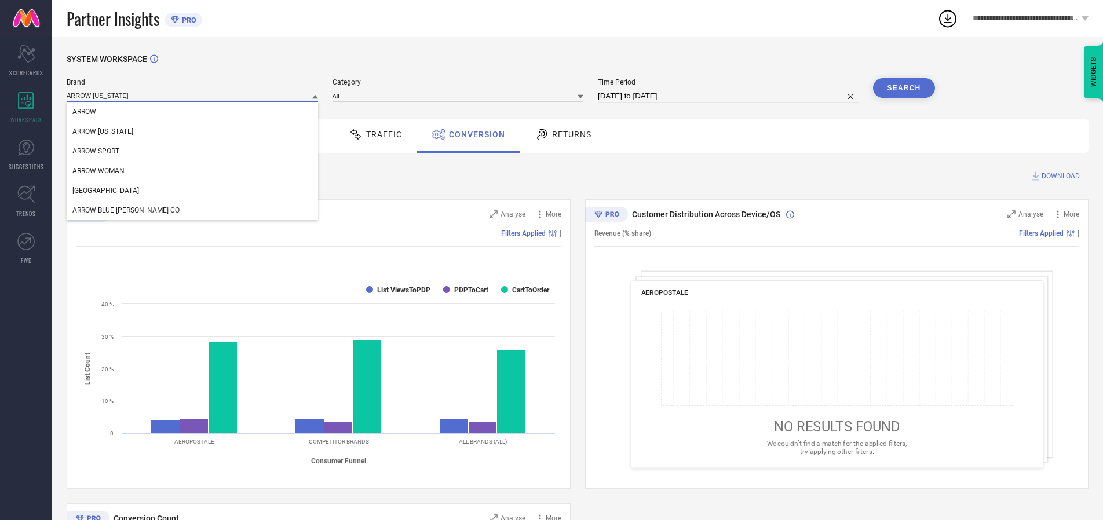
type input "ARROW [US_STATE]"
click at [102, 132] on span "ARROW [US_STATE]" at bounding box center [102, 131] width 61 height 8
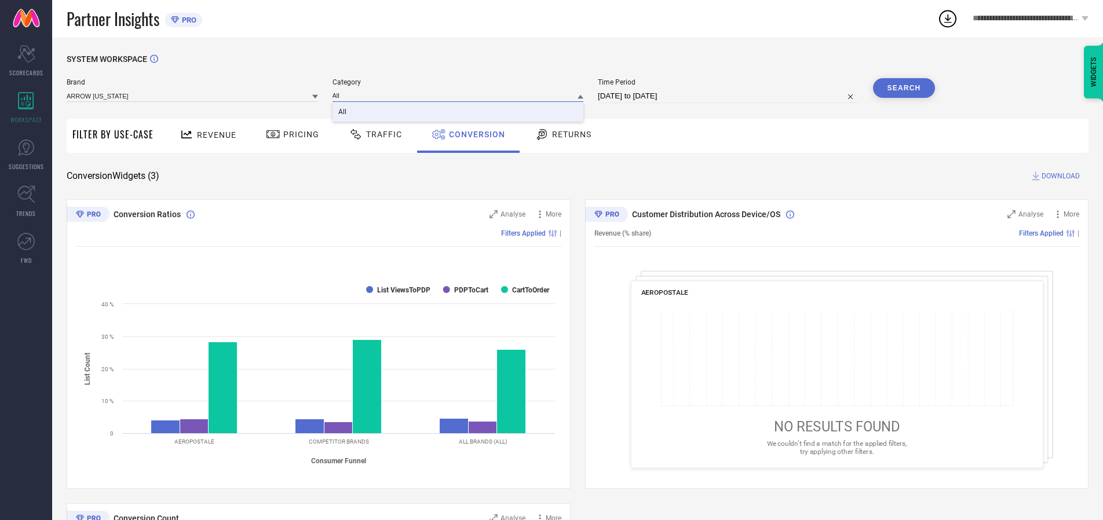
type input "All"
click at [343, 112] on span "All" at bounding box center [342, 112] width 8 height 8
click at [903, 88] on button "Search" at bounding box center [904, 88] width 63 height 20
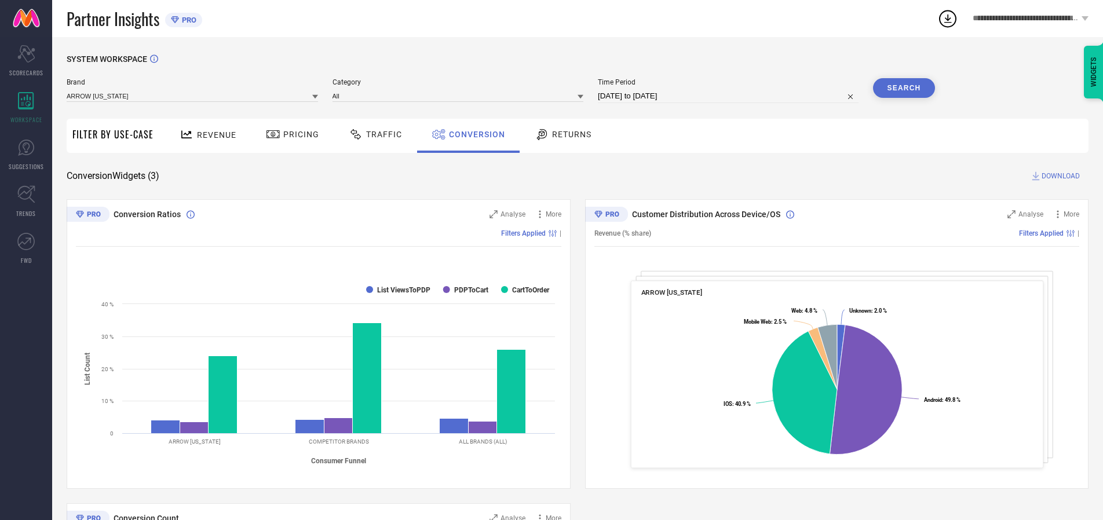
click at [1060, 176] on span "DOWNLOAD" at bounding box center [1060, 176] width 38 height 12
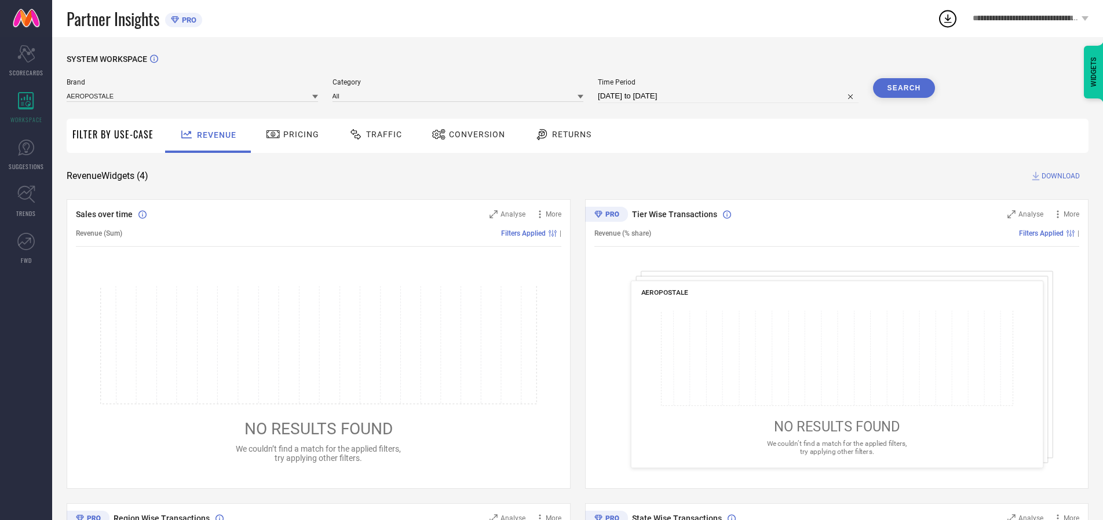
click at [473, 134] on span "Conversion" at bounding box center [477, 134] width 56 height 9
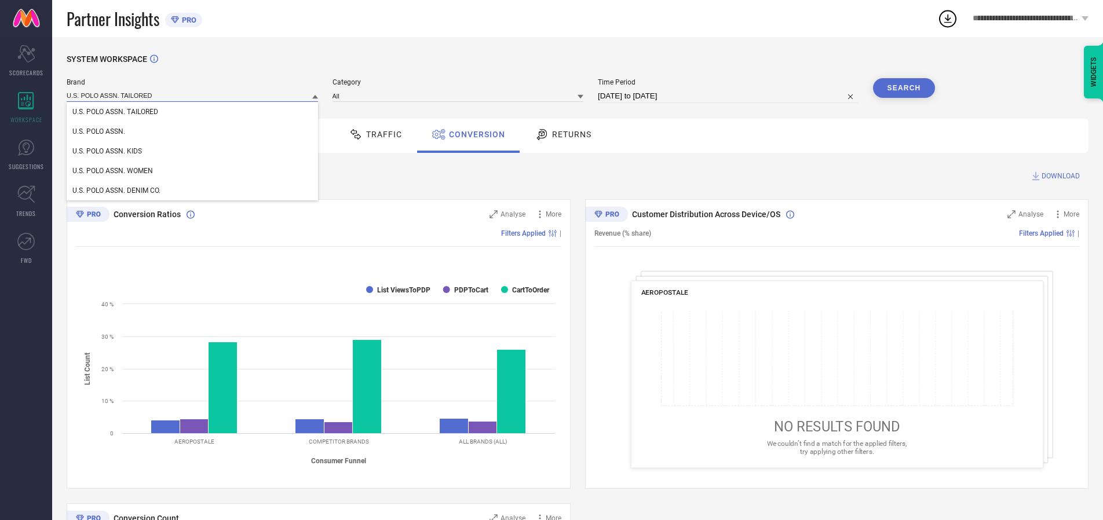
type input "U.S. POLO ASSN. TAILORED"
click at [115, 112] on span "U.S. POLO ASSN. TAILORED" at bounding box center [115, 112] width 86 height 8
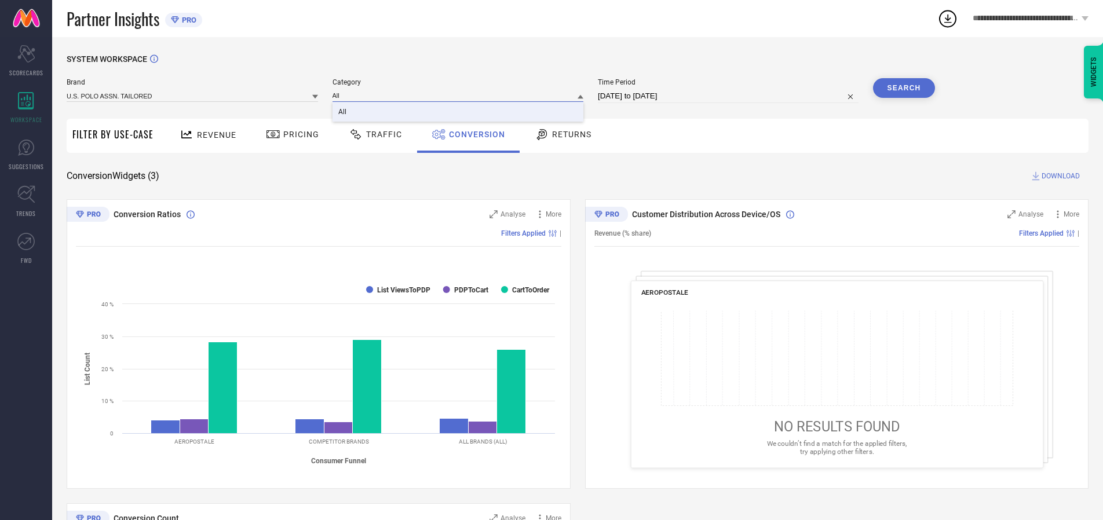
type input "All"
click at [343, 112] on span "All" at bounding box center [342, 112] width 8 height 8
click at [903, 88] on button "Search" at bounding box center [904, 88] width 63 height 20
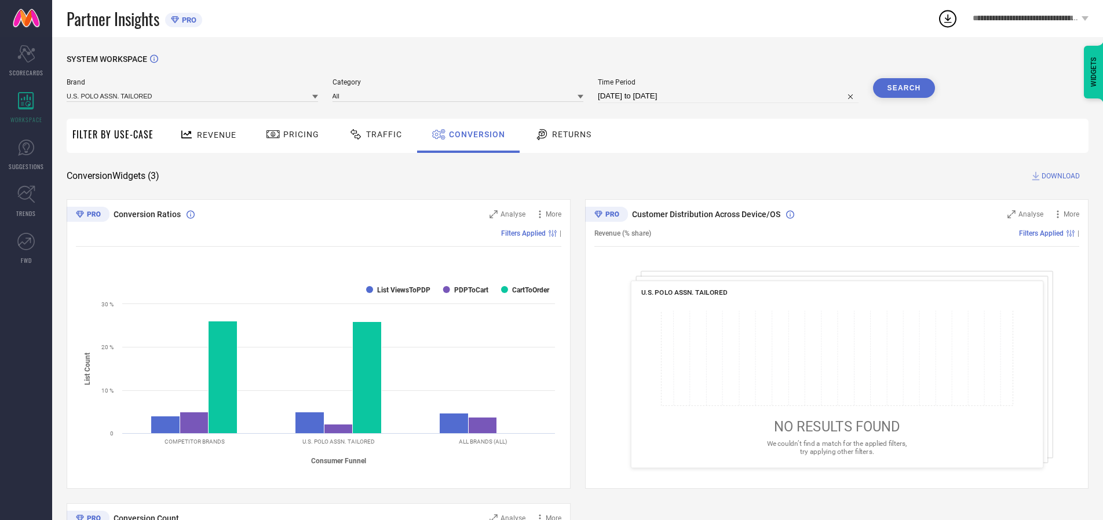
click at [1060, 176] on span "DOWNLOAD" at bounding box center [1060, 176] width 38 height 12
